Goal: Task Accomplishment & Management: Use online tool/utility

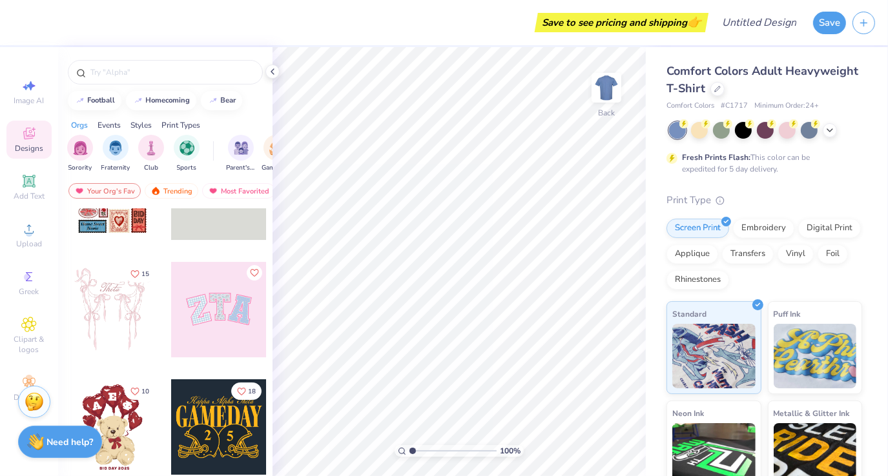
scroll to position [59, 0]
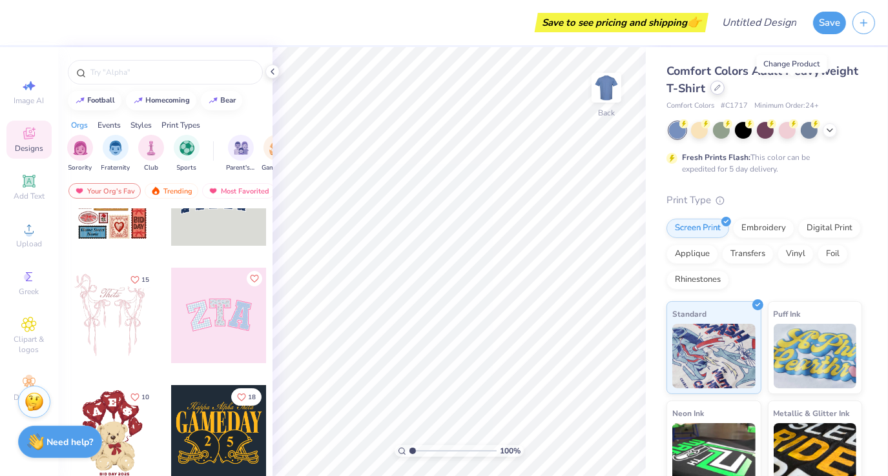
click at [720, 89] on icon at bounding box center [717, 88] width 6 height 6
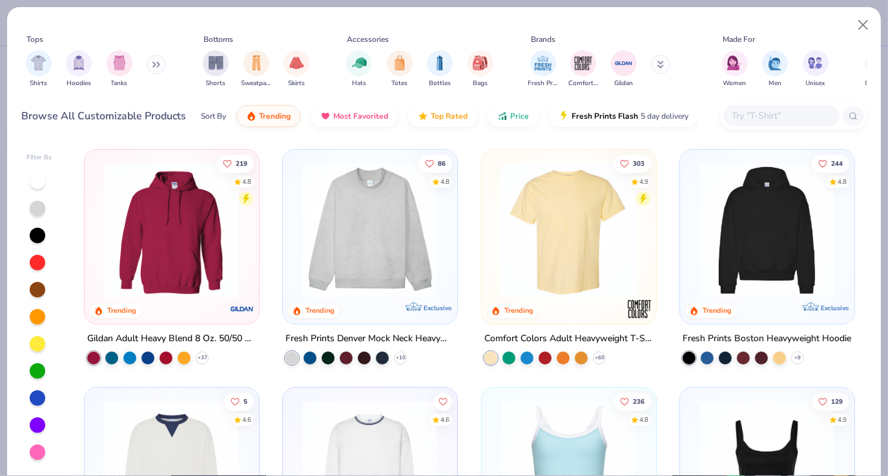
scroll to position [1, 0]
click at [216, 274] on div at bounding box center [23, 230] width 445 height 136
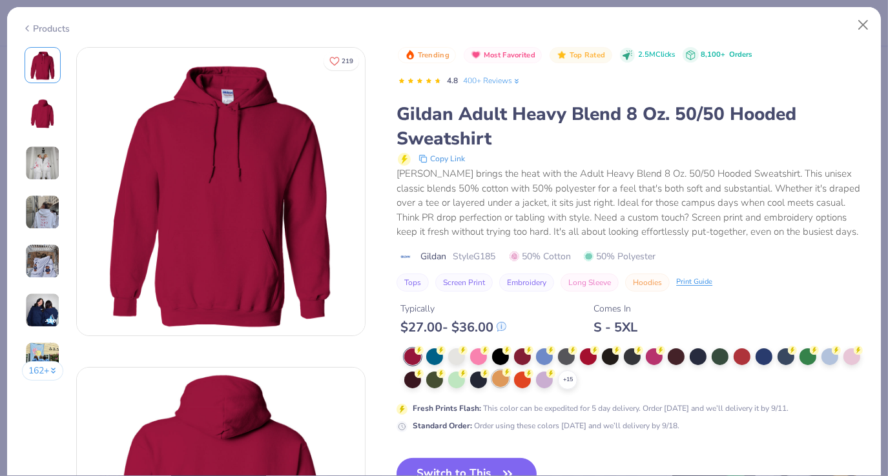
click at [509, 381] on div at bounding box center [500, 379] width 17 height 17
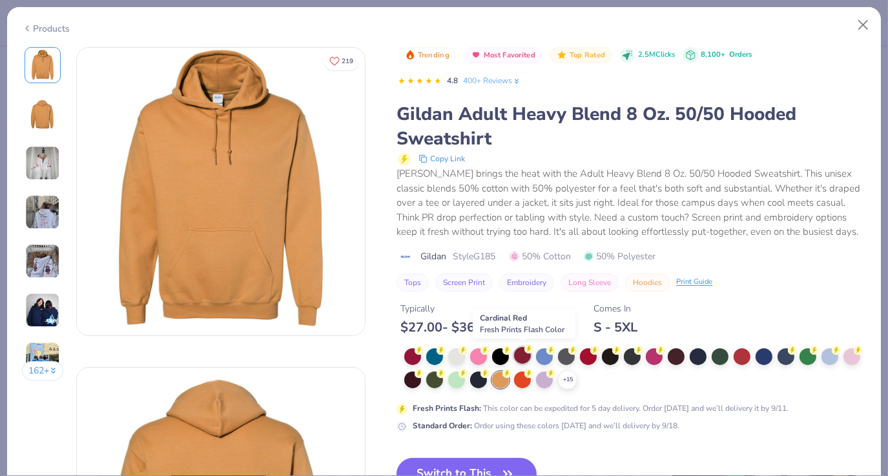
click at [525, 357] on div at bounding box center [522, 355] width 17 height 17
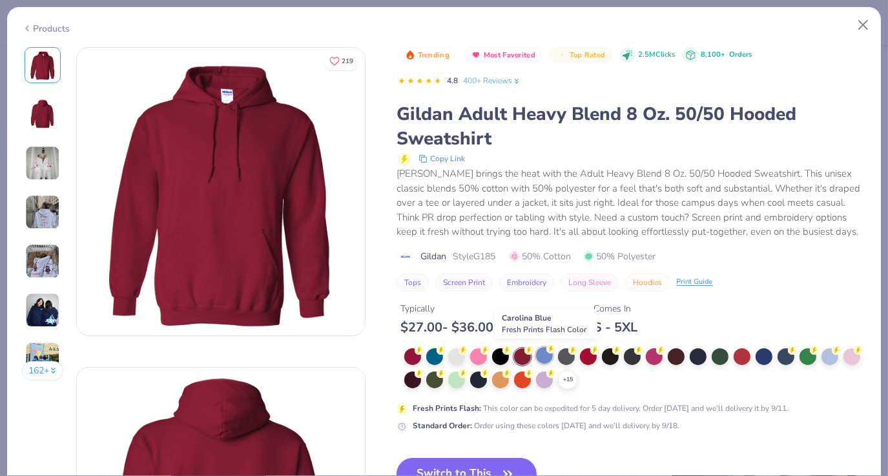
click at [550, 356] on div at bounding box center [544, 355] width 17 height 17
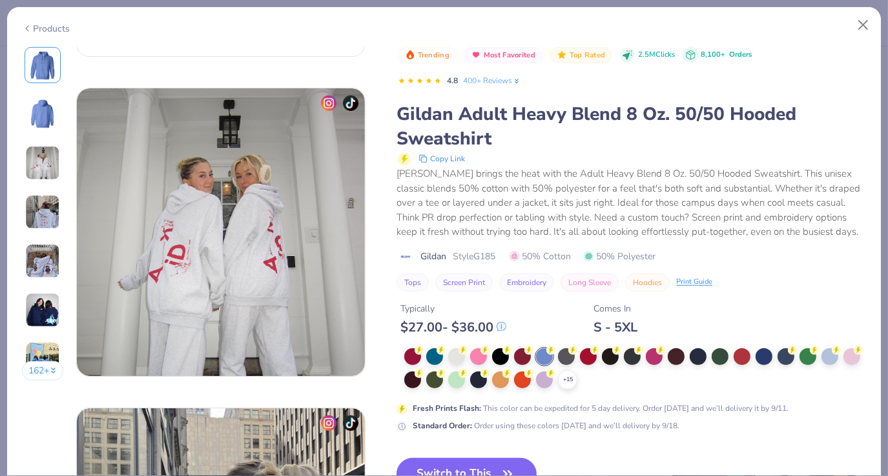
scroll to position [966, 0]
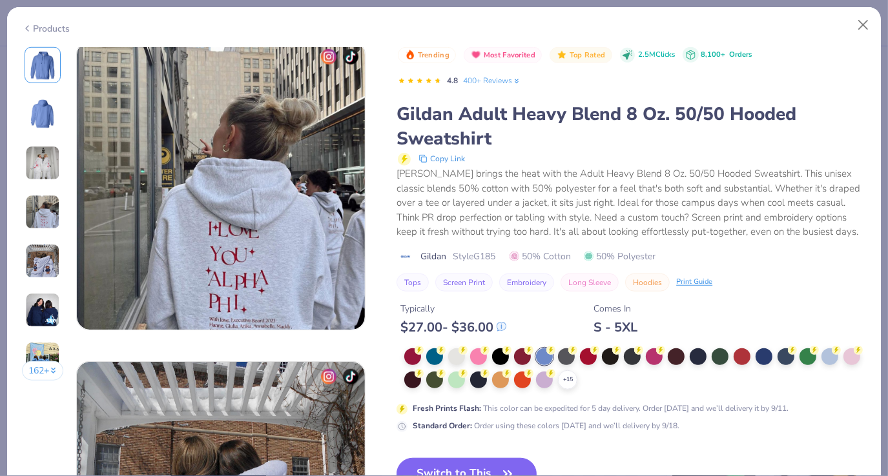
click at [801, 316] on div "Typically $ 27.00 - $ 36.00 Comes In S - 5XL" at bounding box center [630, 314] width 469 height 44
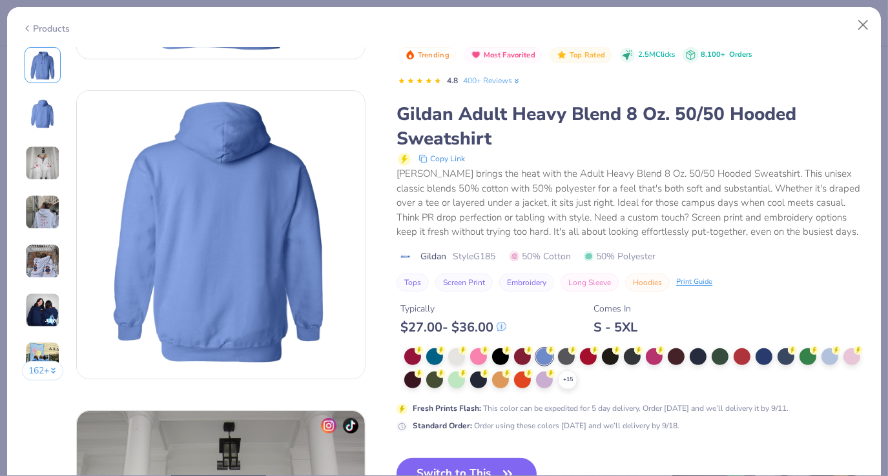
scroll to position [239, 0]
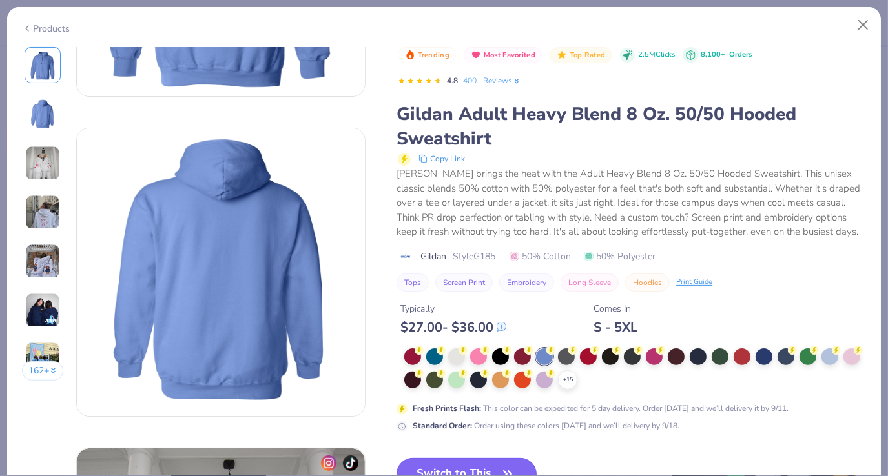
click at [493, 459] on button "Switch to This" at bounding box center [466, 474] width 140 height 32
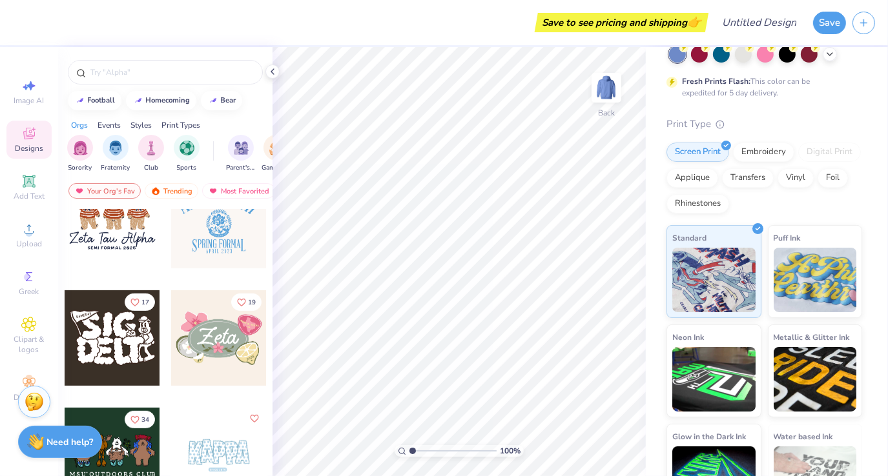
scroll to position [628, 0]
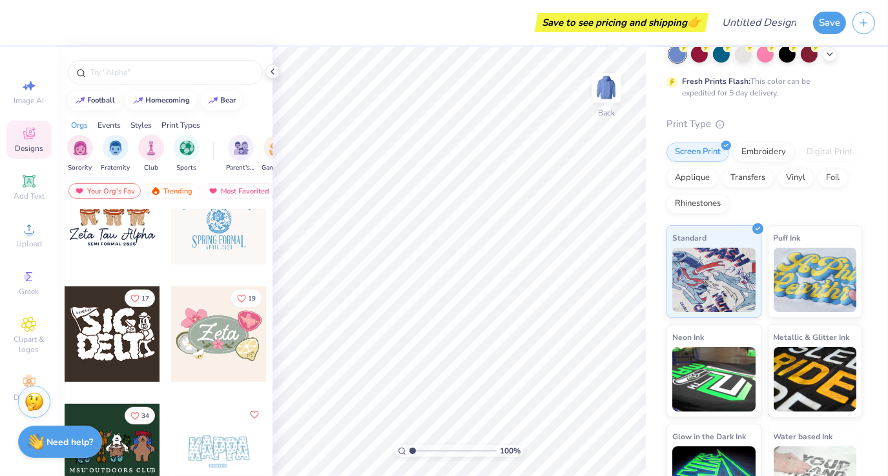
click at [108, 325] on div at bounding box center [113, 335] width 96 height 96
type input "5.37"
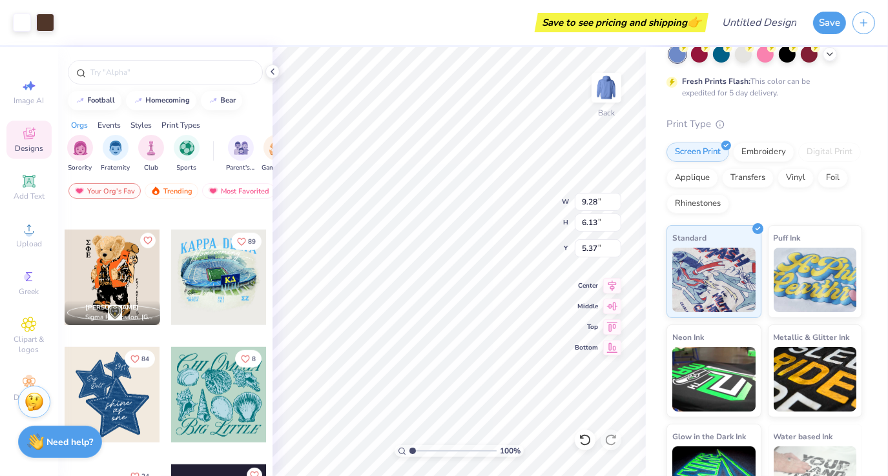
scroll to position [1037, 0]
click at [156, 64] on div at bounding box center [165, 72] width 195 height 25
click at [158, 75] on input "text" at bounding box center [171, 72] width 165 height 13
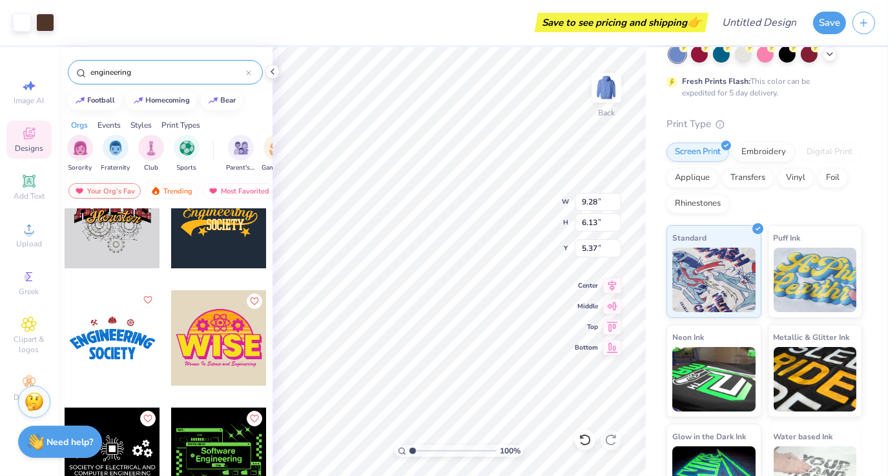
scroll to position [0, 0]
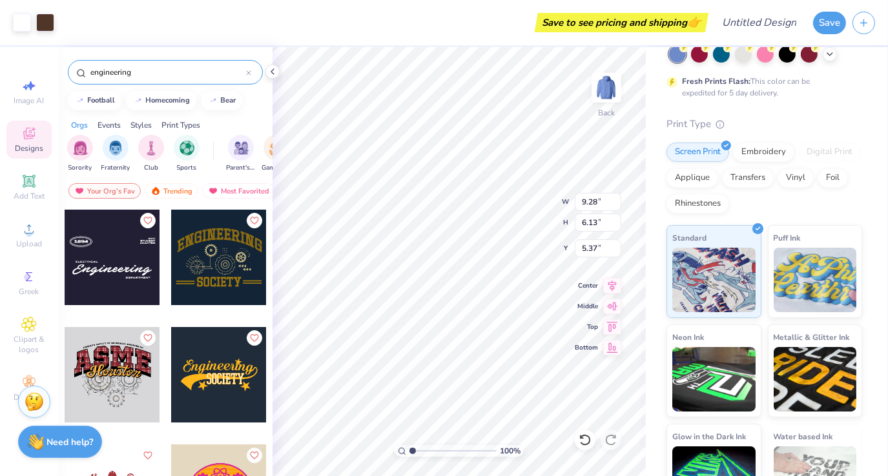
type input "engineering"
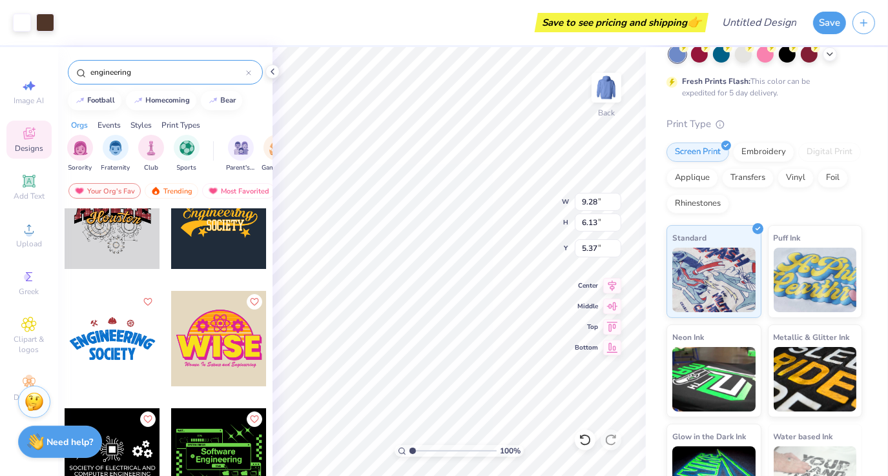
scroll to position [154, 0]
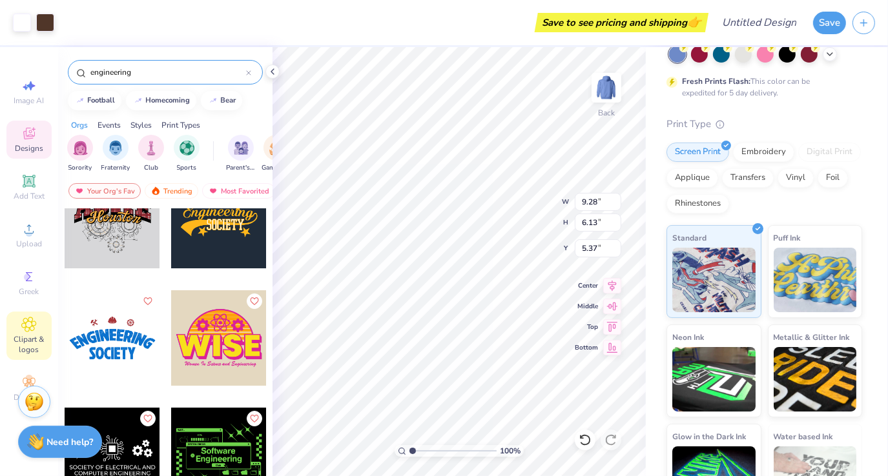
click at [28, 319] on icon at bounding box center [28, 324] width 15 height 15
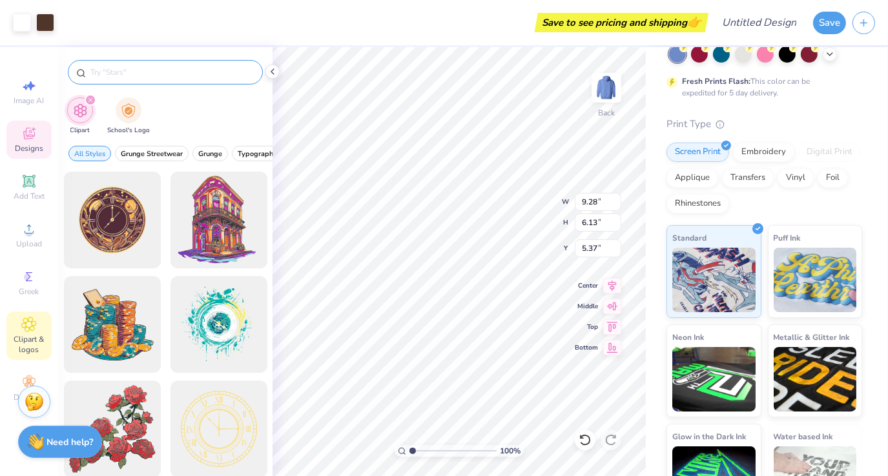
click at [153, 61] on div at bounding box center [165, 72] width 195 height 25
click at [153, 70] on input "text" at bounding box center [171, 72] width 165 height 13
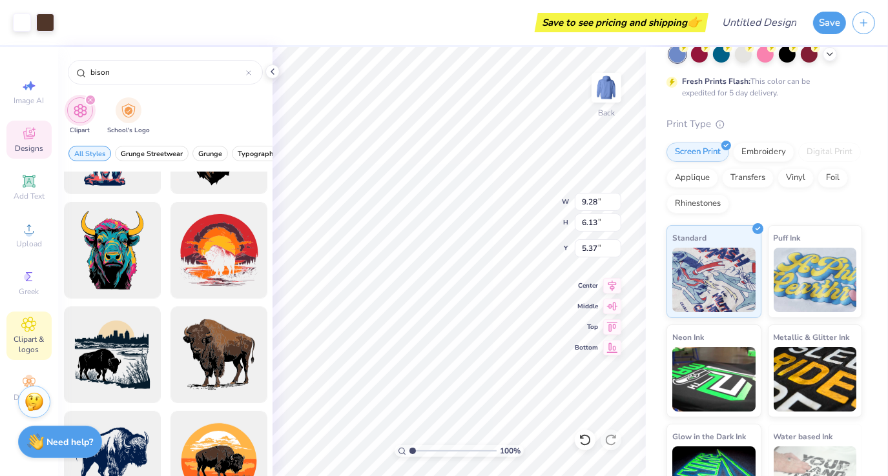
scroll to position [636, 0]
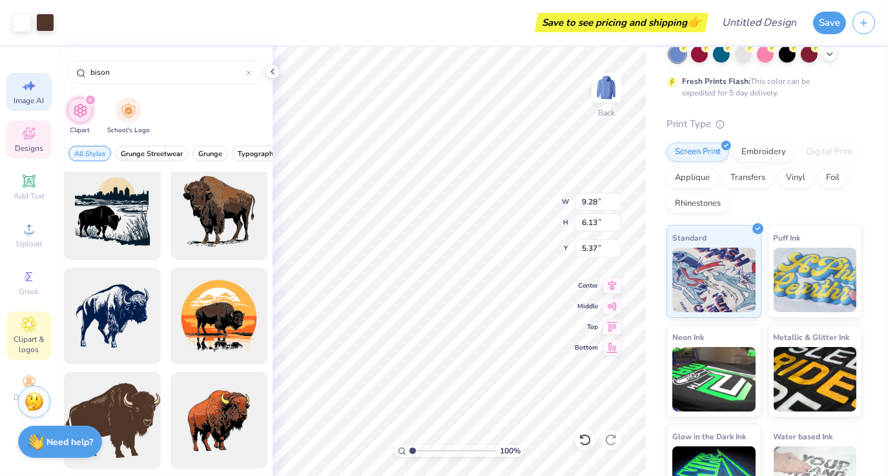
type input "bison"
click at [20, 73] on div "Image AI" at bounding box center [28, 92] width 45 height 38
select select "4"
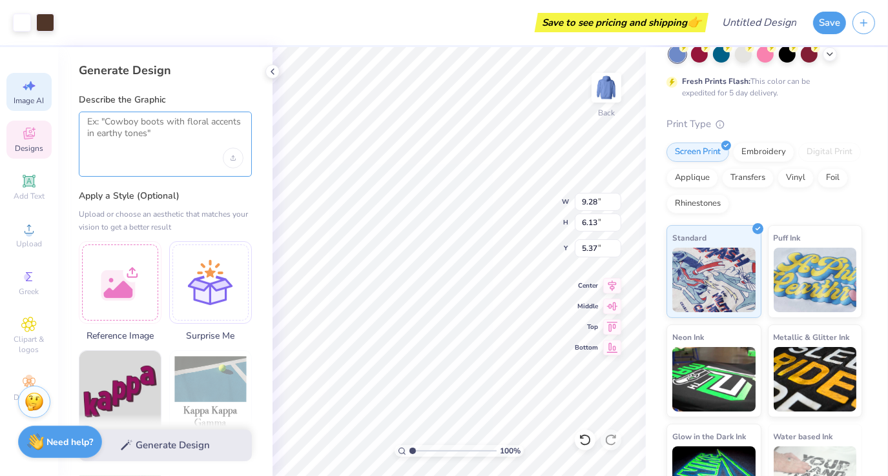
click at [143, 128] on textarea at bounding box center [165, 132] width 156 height 32
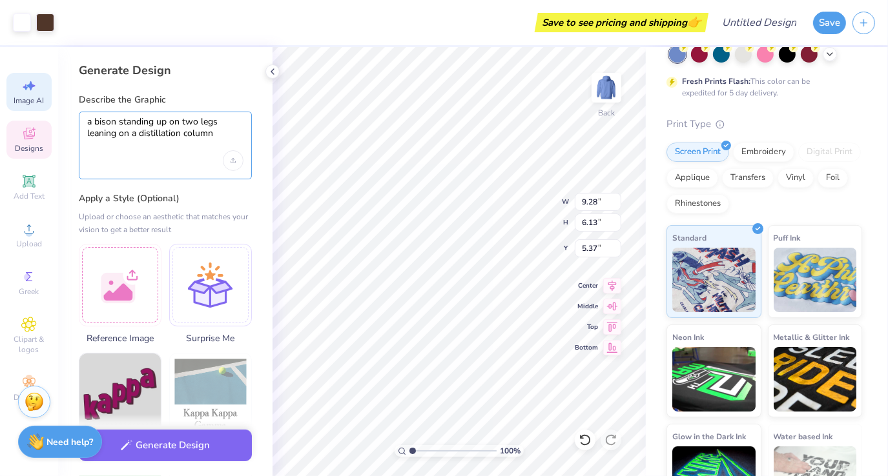
scroll to position [0, 0]
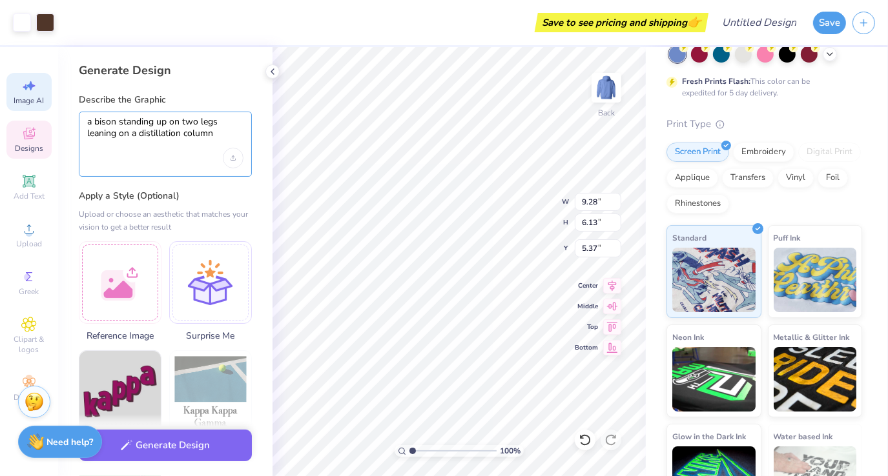
click at [221, 130] on textarea "a bison standing up on two legs leaning on a distillation column" at bounding box center [165, 132] width 156 height 32
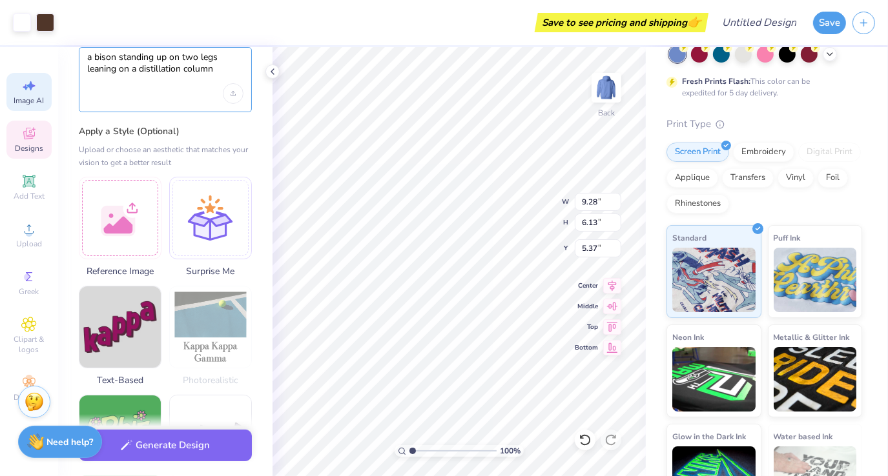
scroll to position [90, 0]
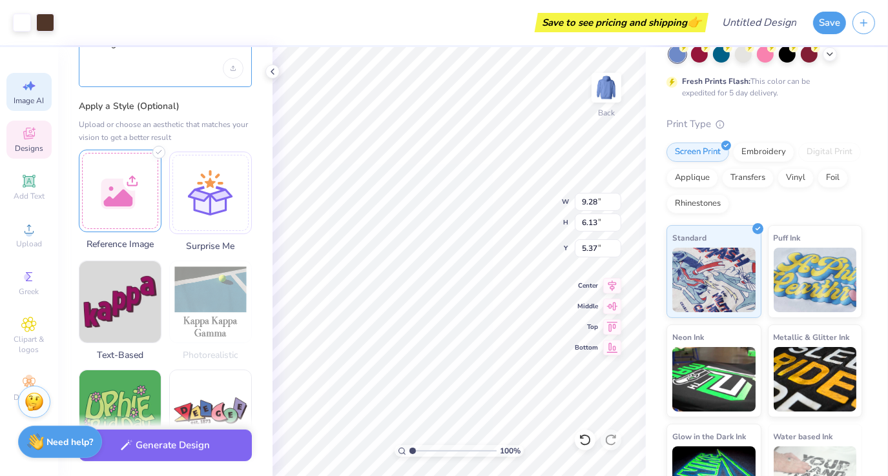
type textarea "a bison standing up on two legs leaning on a distillation column"
click at [125, 195] on div at bounding box center [120, 191] width 83 height 83
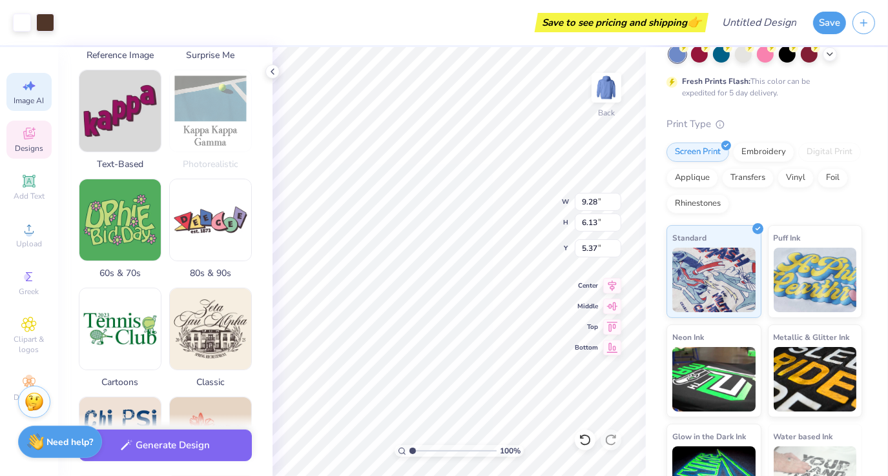
scroll to position [389, 0]
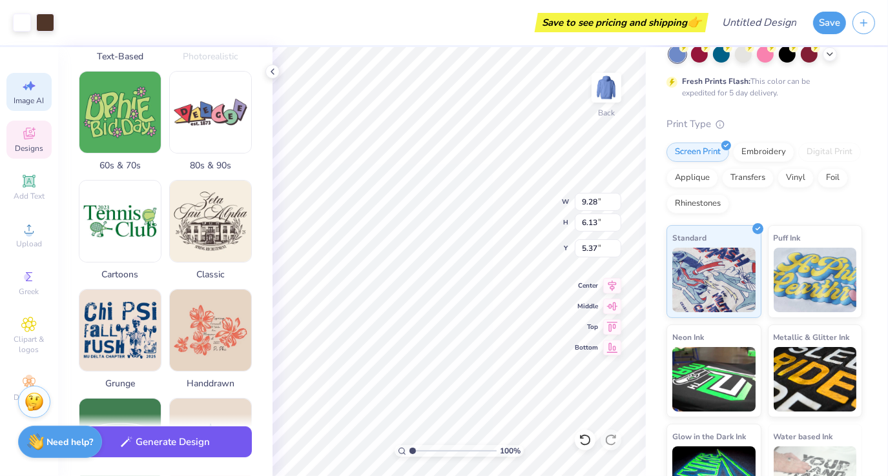
click at [169, 444] on button "Generate Design" at bounding box center [165, 443] width 173 height 32
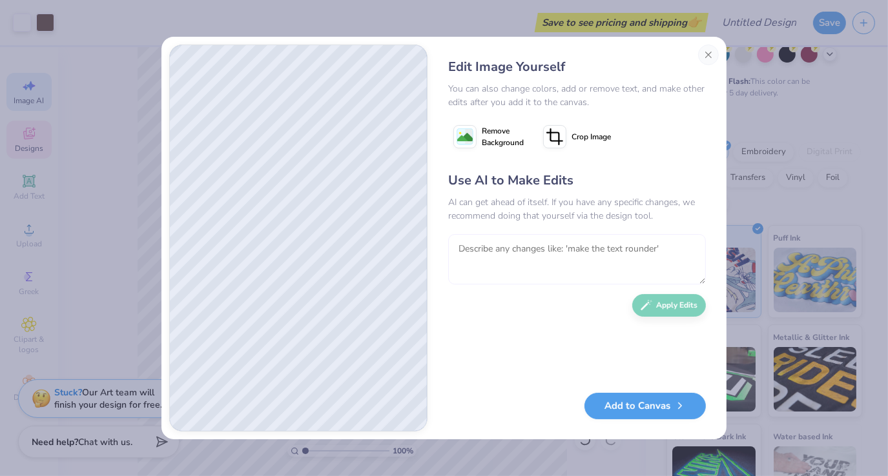
click at [539, 261] on textarea at bounding box center [577, 259] width 258 height 50
type textarea "c"
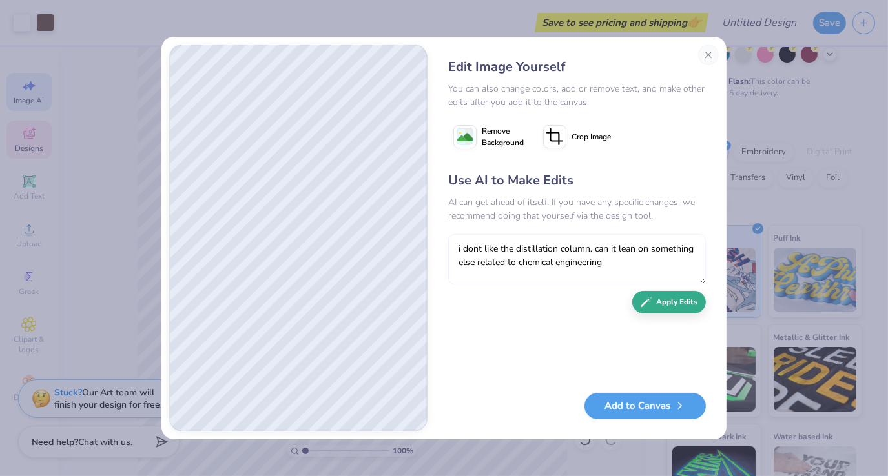
type textarea "i dont like the distillation column. can it lean on something else related to c…"
click at [675, 303] on button "Apply Edits" at bounding box center [669, 302] width 74 height 23
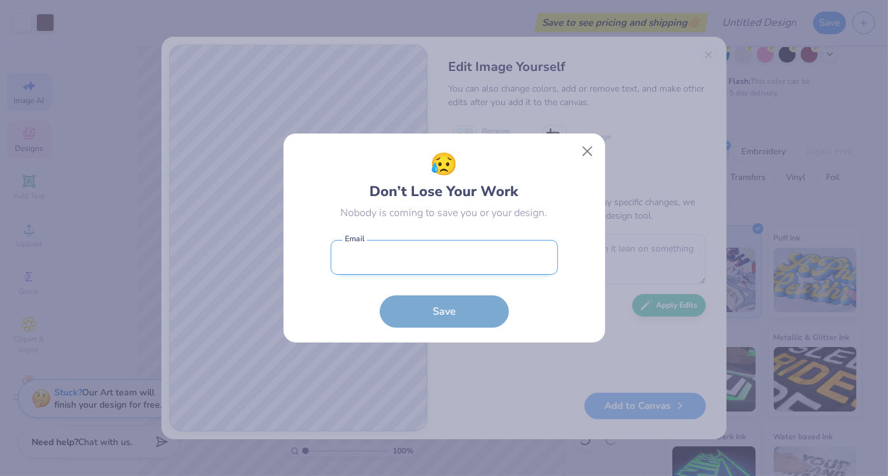
click at [406, 266] on input "email" at bounding box center [444, 258] width 227 height 36
type input "[EMAIL_ADDRESS][DOMAIN_NAME]"
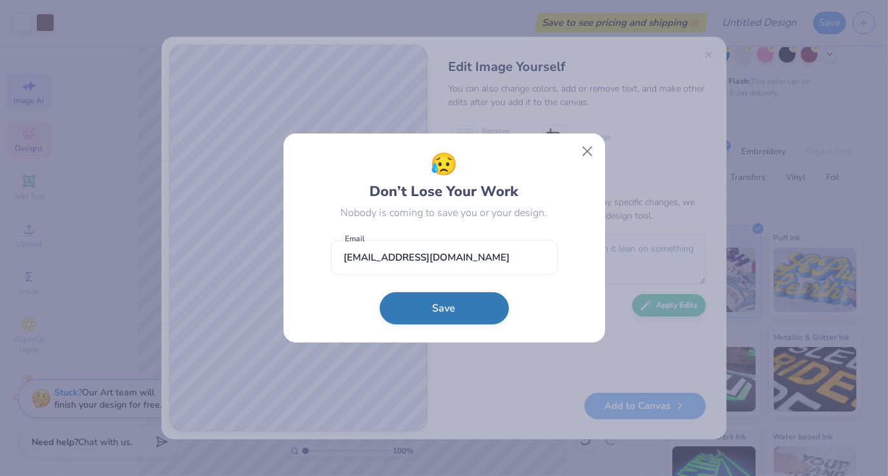
click at [429, 318] on button "Save" at bounding box center [444, 308] width 129 height 32
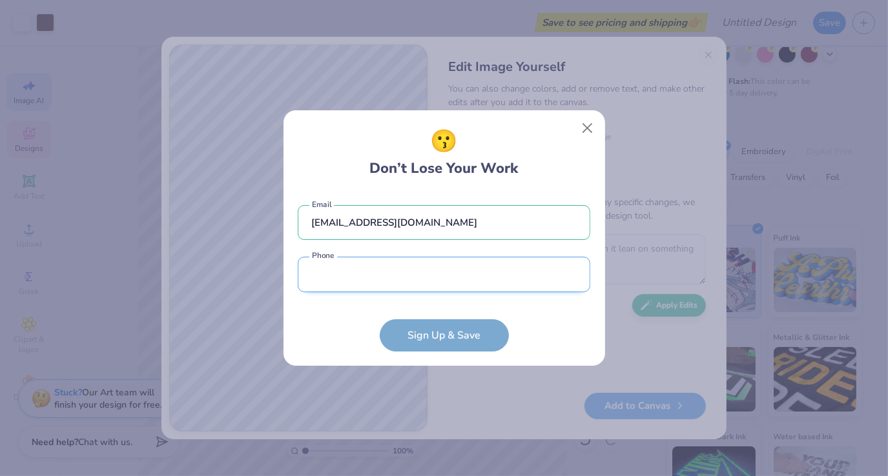
click at [425, 289] on input "tel" at bounding box center [444, 275] width 292 height 36
type input "[PHONE_NUMBER]"
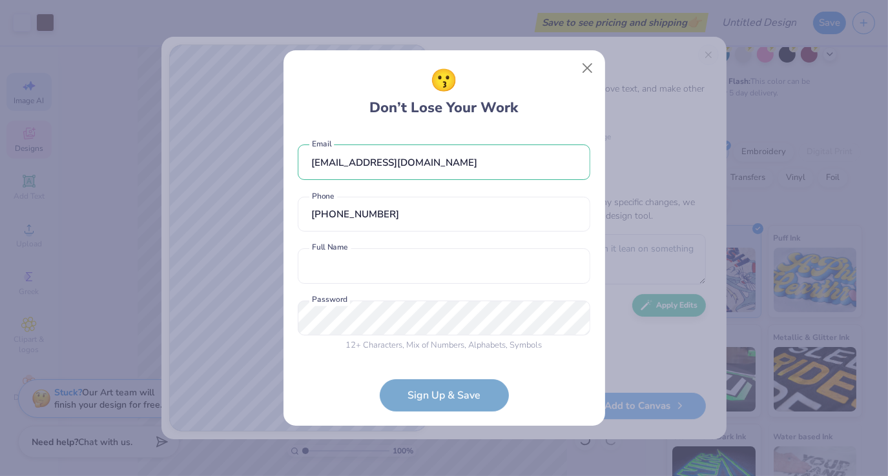
click at [390, 286] on div "[EMAIL_ADDRESS][DOMAIN_NAME] Email [PHONE_NUMBER] Phone Full Name is a required…" at bounding box center [444, 245] width 292 height 227
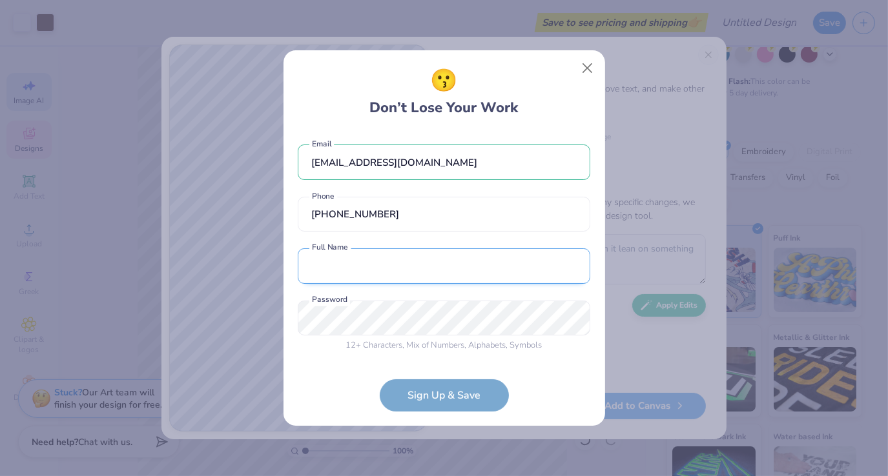
click at [389, 283] on input "text" at bounding box center [444, 267] width 292 height 36
type input "[PERSON_NAME]"
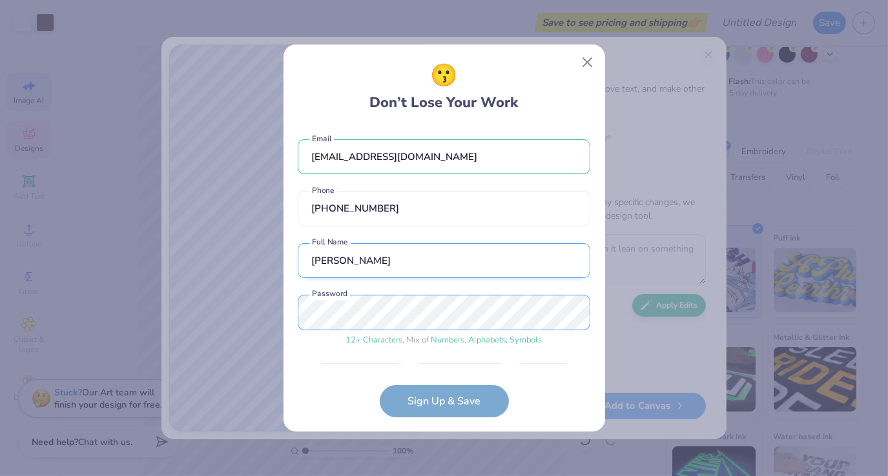
scroll to position [37, 0]
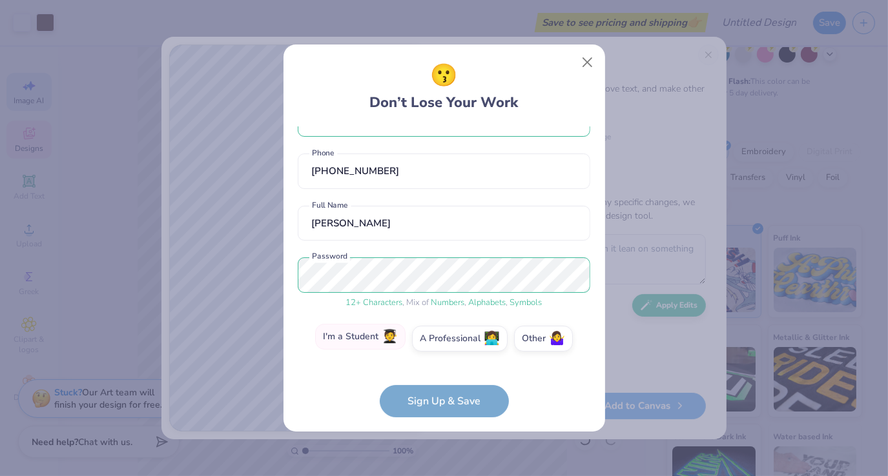
click at [342, 335] on label "I'm a Student 🧑‍🎓" at bounding box center [360, 337] width 90 height 26
click at [440, 376] on input "I'm a Student 🧑‍🎓" at bounding box center [444, 380] width 8 height 8
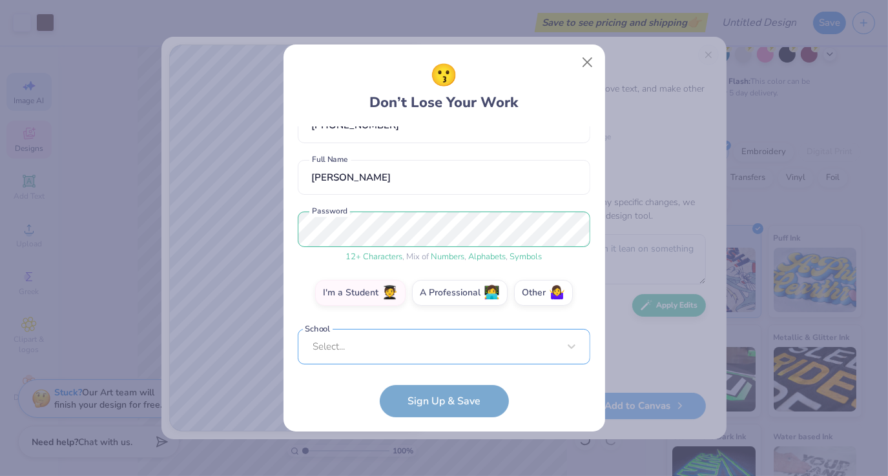
click at [373, 349] on div "Select..." at bounding box center [444, 347] width 292 height 36
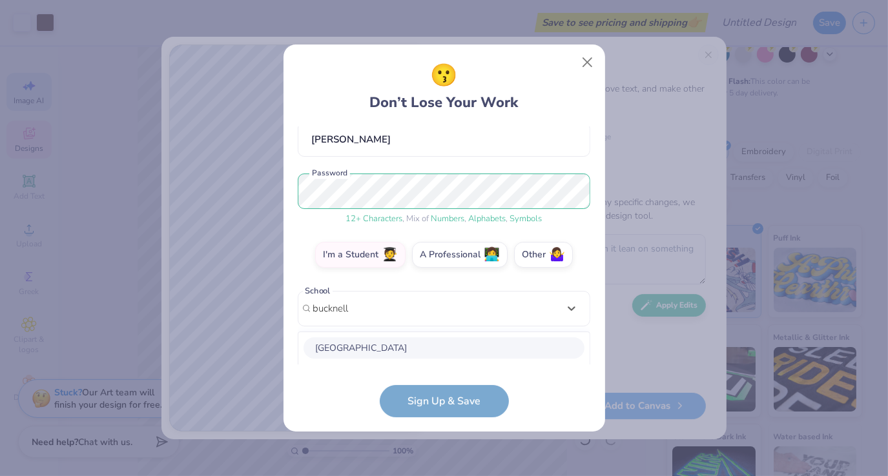
scroll to position [283, 0]
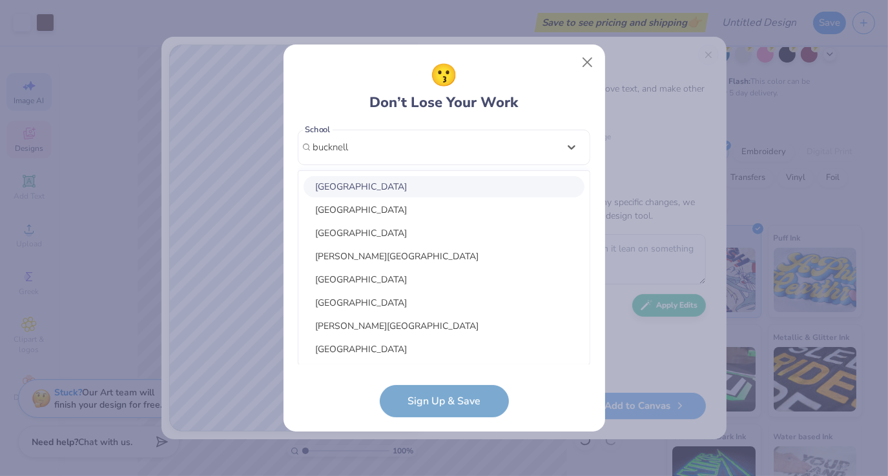
click at [380, 178] on div "[GEOGRAPHIC_DATA]" at bounding box center [443, 186] width 281 height 21
type input "bucknell"
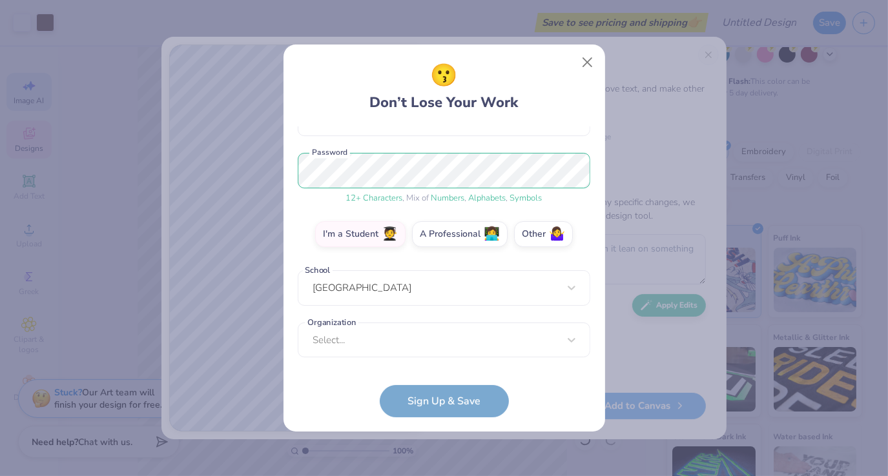
scroll to position [141, 0]
click at [394, 359] on div "[EMAIL_ADDRESS][DOMAIN_NAME] Email [PHONE_NUMBER] Phone [PERSON_NAME] Full Name…" at bounding box center [444, 246] width 292 height 238
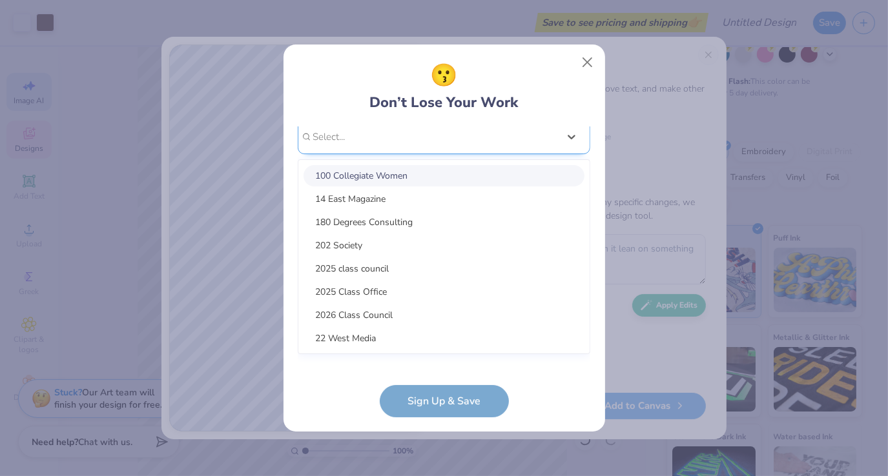
click at [385, 349] on div "option focused, 1 of 15. 15 results available. Use Up and Down to choose option…" at bounding box center [444, 237] width 292 height 236
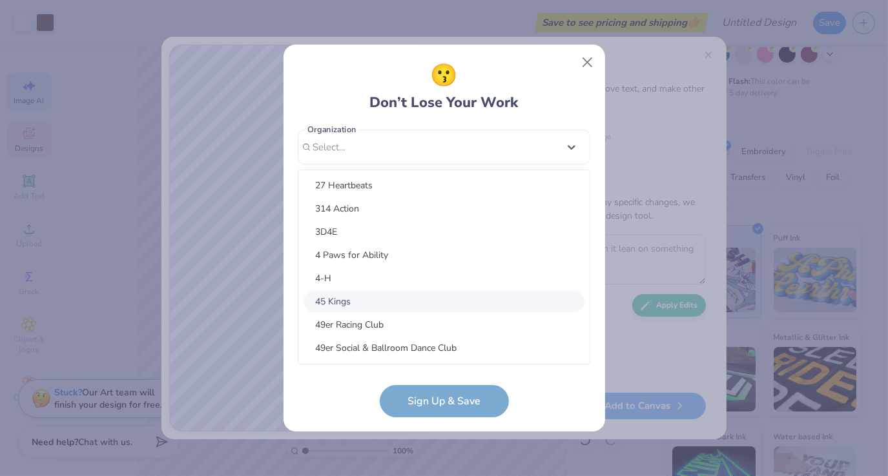
scroll to position [187, 0]
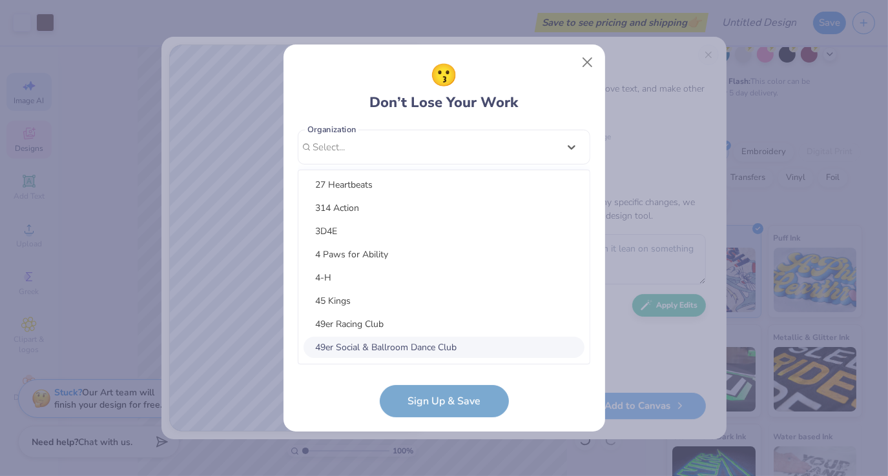
click at [309, 409] on form "[EMAIL_ADDRESS][DOMAIN_NAME] Email [PHONE_NUMBER] Phone [PERSON_NAME] Full Name…" at bounding box center [444, 272] width 292 height 291
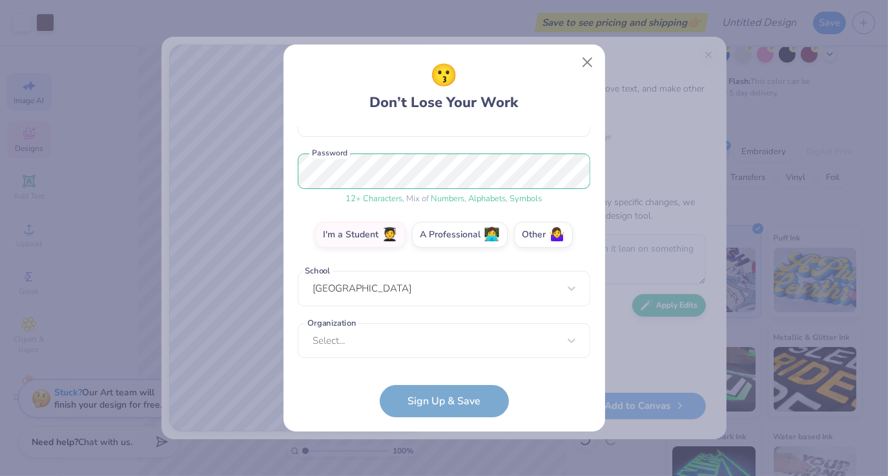
click at [447, 405] on form "[EMAIL_ADDRESS][DOMAIN_NAME] Email [PHONE_NUMBER] Phone [PERSON_NAME] Full Name…" at bounding box center [444, 272] width 292 height 291
click at [445, 398] on form "[EMAIL_ADDRESS][DOMAIN_NAME] Email [PHONE_NUMBER] Phone [PERSON_NAME] Full Name…" at bounding box center [444, 272] width 292 height 291
click at [560, 343] on div "Select..." at bounding box center [444, 341] width 292 height 36
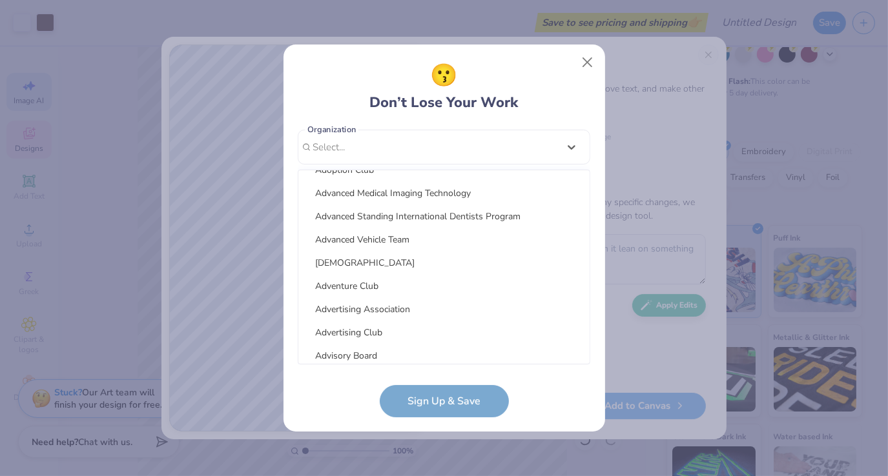
scroll to position [2441, 0]
